Goal: Transaction & Acquisition: Purchase product/service

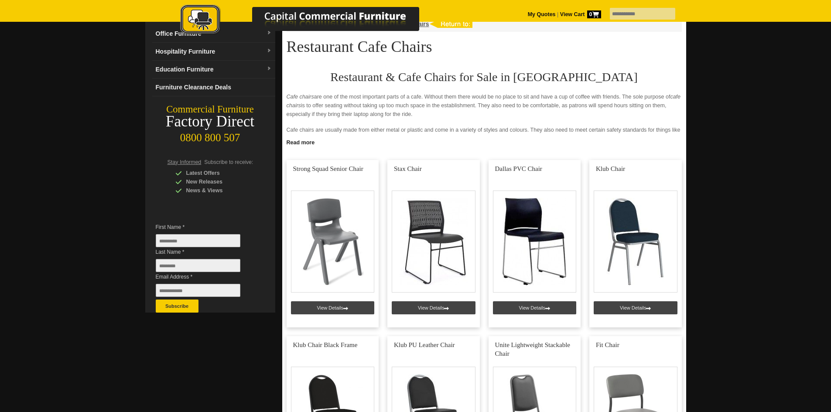
scroll to position [58, 0]
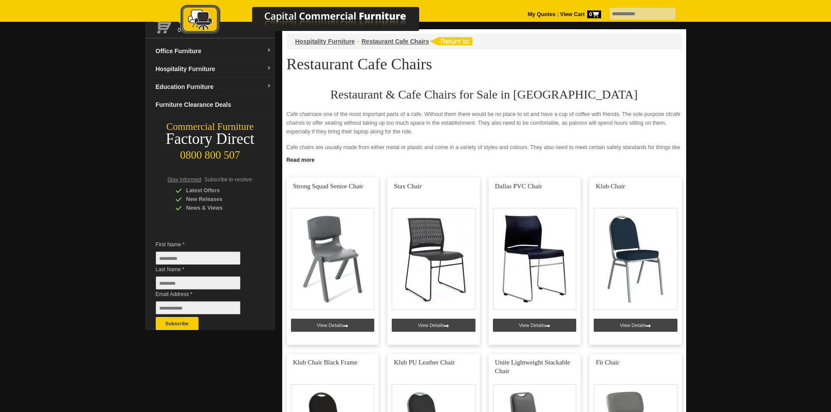
click at [331, 41] on div at bounding box center [308, 19] width 305 height 47
click at [212, 68] on link "Hospitality Furniture" at bounding box center [213, 69] width 123 height 18
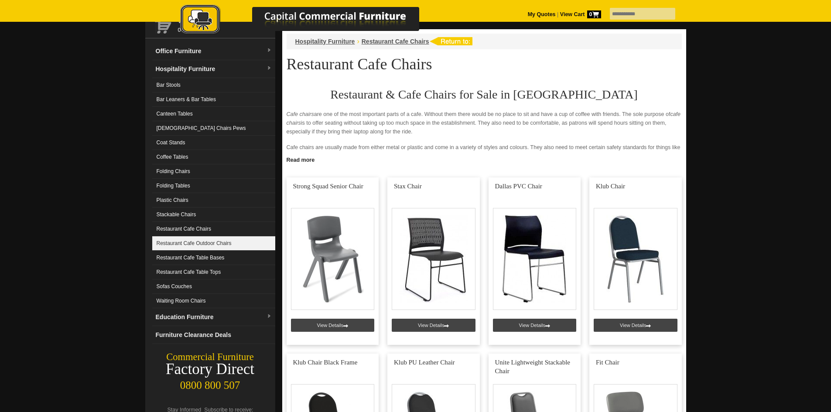
click at [183, 244] on link "Restaurant Cafe Outdoor Chairs" at bounding box center [213, 243] width 123 height 14
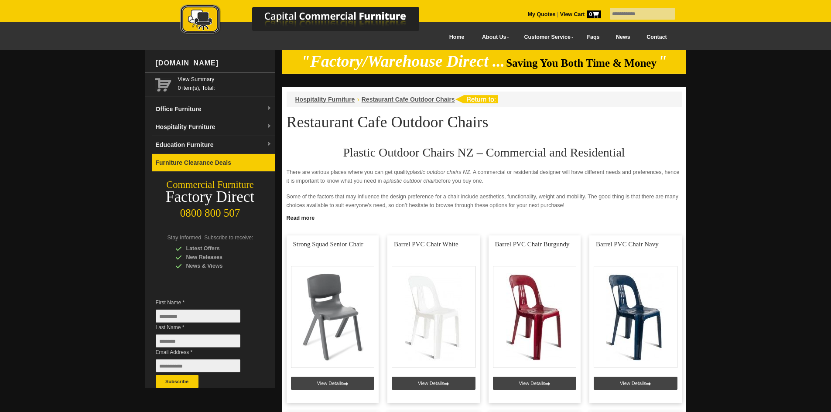
click at [222, 161] on link "Furniture Clearance Deals" at bounding box center [213, 163] width 123 height 18
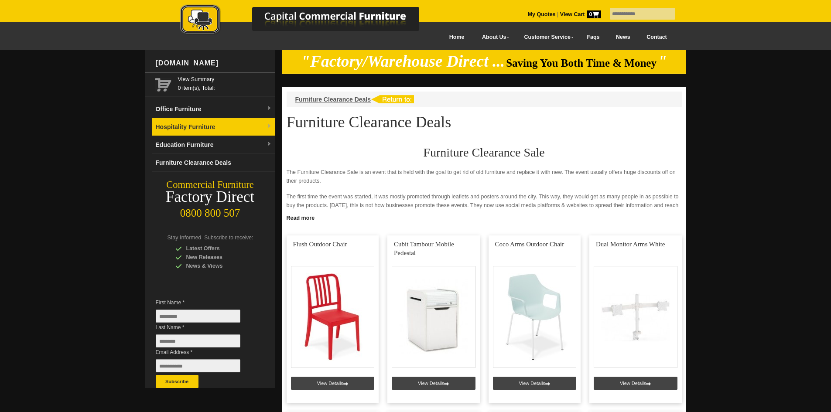
click at [200, 127] on link "Hospitality Furniture" at bounding box center [213, 127] width 123 height 18
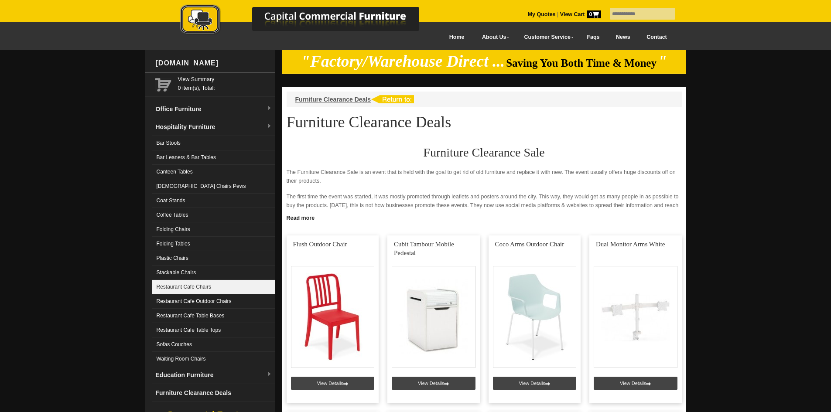
click at [209, 285] on link "Restaurant Cafe Chairs" at bounding box center [213, 287] width 123 height 14
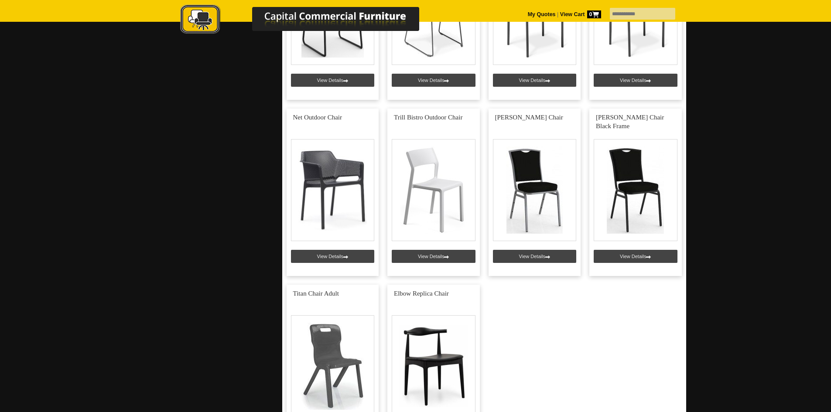
scroll to position [1003, 0]
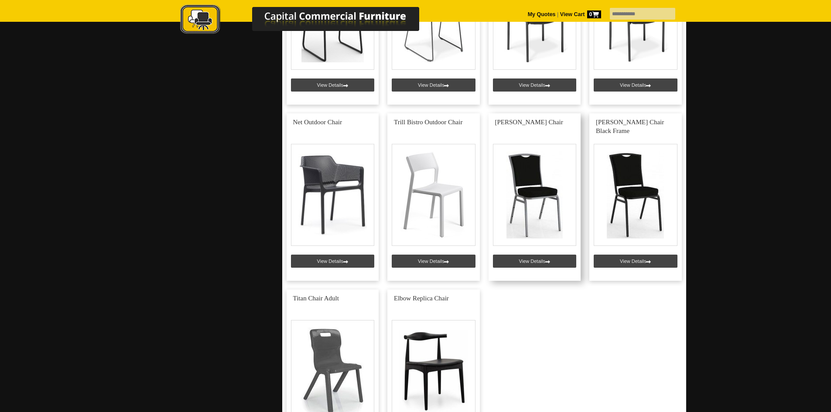
click at [532, 189] on link at bounding box center [535, 197] width 92 height 168
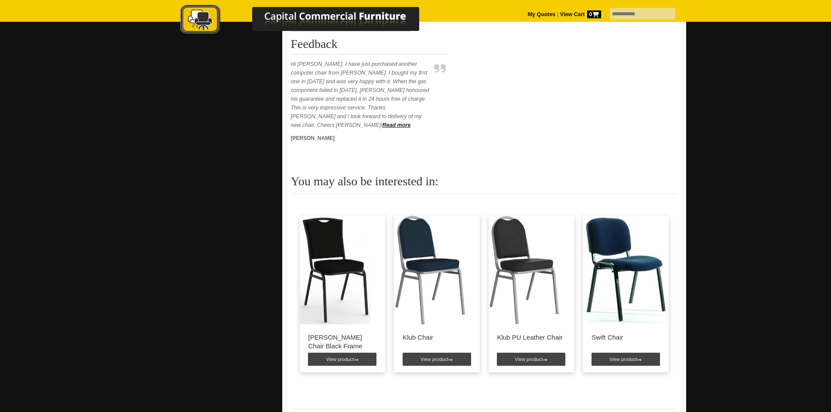
scroll to position [436, 0]
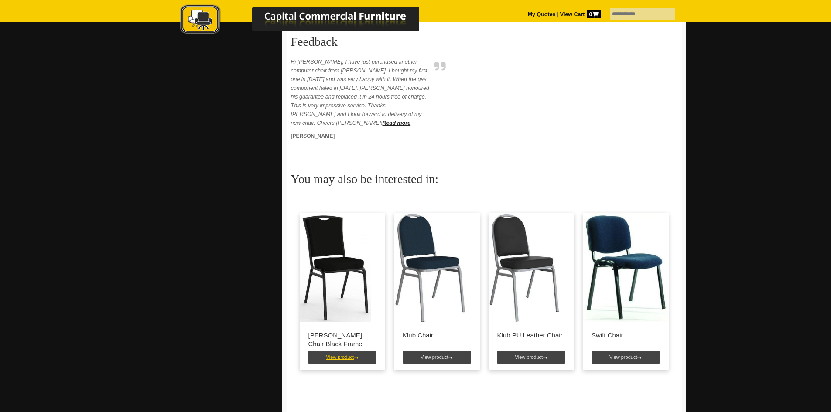
click at [336, 351] on link "View product" at bounding box center [342, 357] width 68 height 13
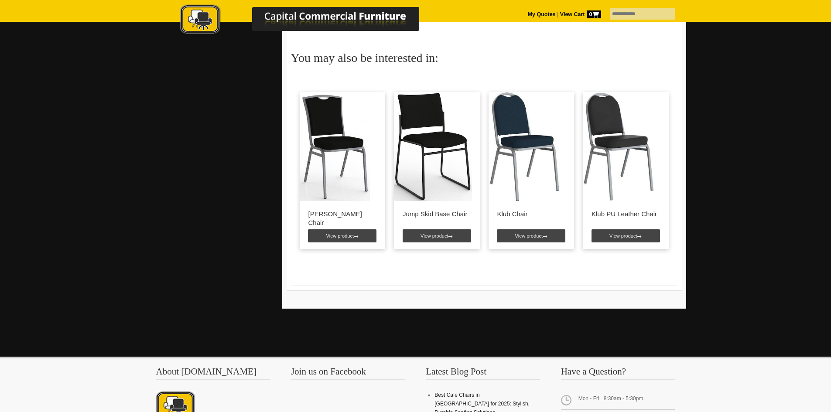
scroll to position [480, 0]
